Goal: Task Accomplishment & Management: Understand process/instructions

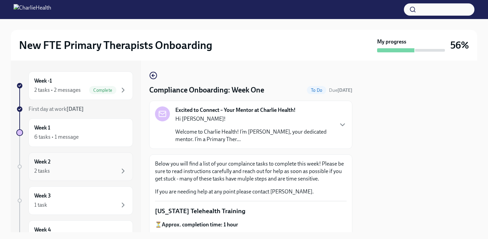
click at [84, 170] on div "2 tasks" at bounding box center [80, 171] width 93 height 8
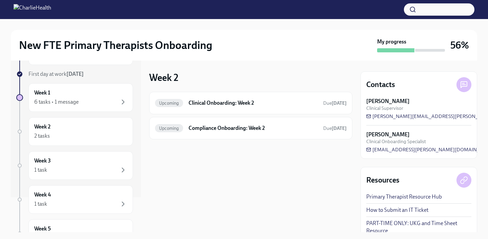
scroll to position [36, 0]
click at [84, 170] on div "1 task" at bounding box center [80, 168] width 93 height 8
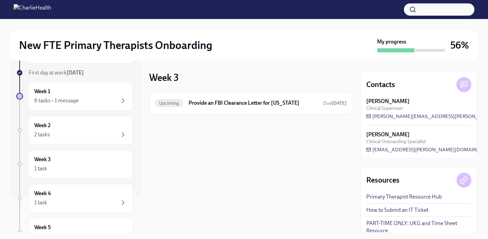
scroll to position [67, 0]
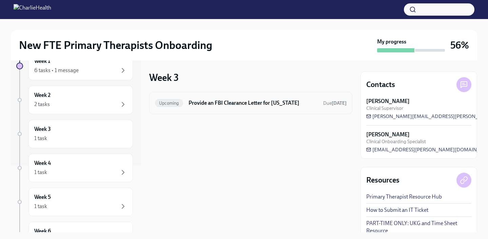
click at [206, 104] on h6 "Provide an FBI Clearance Letter for [US_STATE]" at bounding box center [253, 102] width 129 height 7
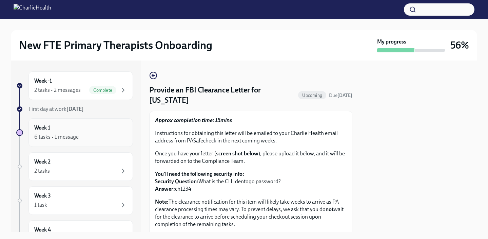
click at [70, 129] on div "Week 1 6 tasks • 1 message" at bounding box center [80, 132] width 93 height 17
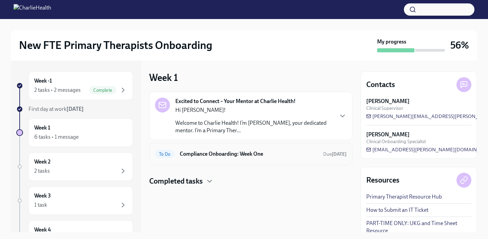
click at [211, 150] on h6 "Compliance Onboarding: Week One" at bounding box center [249, 153] width 138 height 7
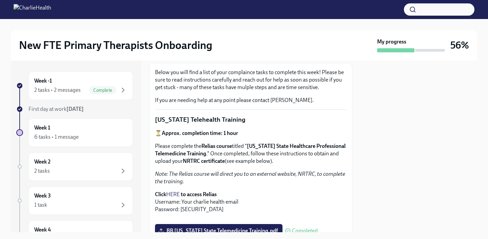
scroll to position [92, 0]
click at [99, 166] on div "Week 2 2 tasks" at bounding box center [80, 166] width 93 height 17
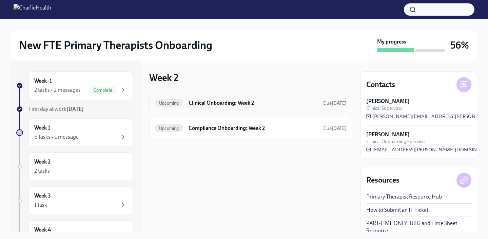
click at [206, 108] on div "Upcoming Clinical Onboarding: Week 2 Due [DATE]" at bounding box center [251, 102] width 192 height 11
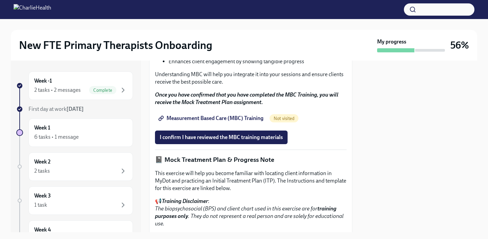
scroll to position [389, 0]
